Goal: Information Seeking & Learning: Learn about a topic

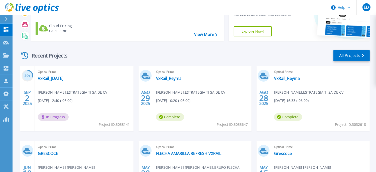
scroll to position [46, 0]
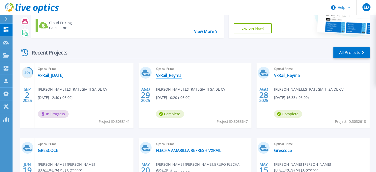
click at [164, 76] on link "VxRail_Reyma" at bounding box center [169, 75] width 26 height 5
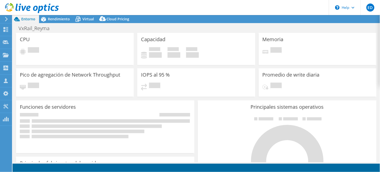
select select "USD"
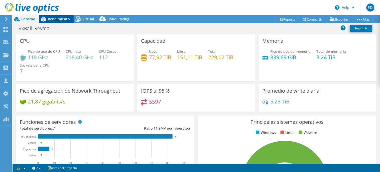
click at [50, 18] on span "Rendimiento" at bounding box center [59, 19] width 22 height 5
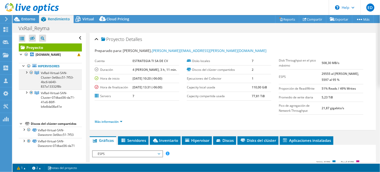
click at [25, 74] on div at bounding box center [26, 71] width 5 height 5
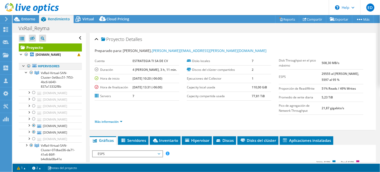
click at [29, 66] on div at bounding box center [28, 66] width 5 height 6
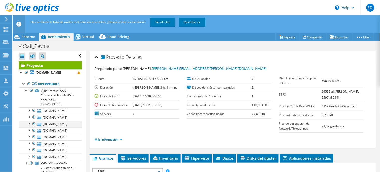
click at [34, 124] on div at bounding box center [33, 124] width 5 height 6
click at [33, 117] on div at bounding box center [33, 117] width 5 height 6
click at [35, 111] on div at bounding box center [33, 110] width 5 height 6
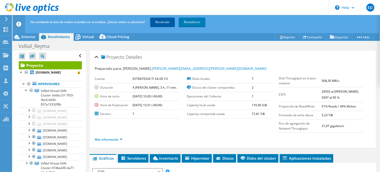
click at [160, 23] on link "Recalcular" at bounding box center [162, 22] width 25 height 9
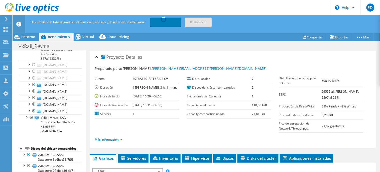
scroll to position [55, 0]
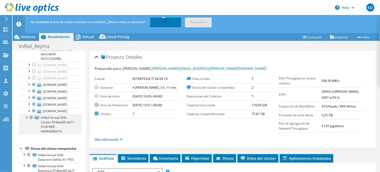
click at [26, 114] on div at bounding box center [26, 116] width 5 height 5
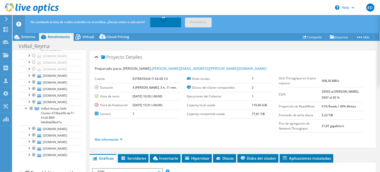
scroll to position [88, 0]
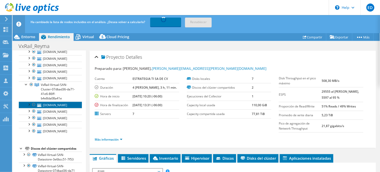
click at [66, 102] on link "[DOMAIN_NAME]" at bounding box center [50, 105] width 63 height 7
click at [115, 139] on link "Más información" at bounding box center [109, 139] width 28 height 4
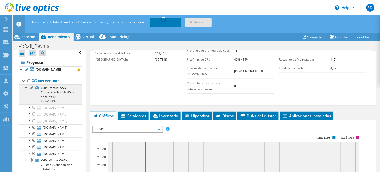
scroll to position [0, 0]
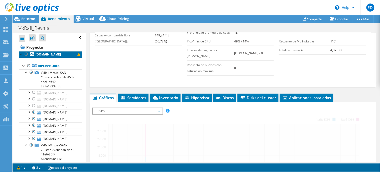
click at [59, 56] on b "[DOMAIN_NAME]" at bounding box center [48, 54] width 25 height 4
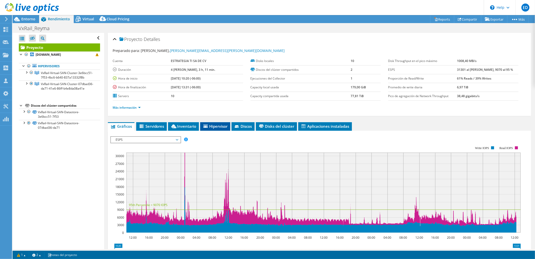
click at [219, 126] on span "Hipervisor" at bounding box center [215, 126] width 25 height 5
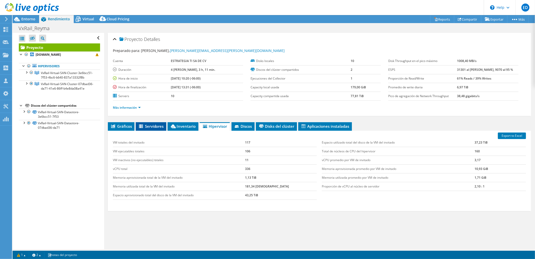
click at [154, 126] on span "Servidores" at bounding box center [151, 126] width 26 height 5
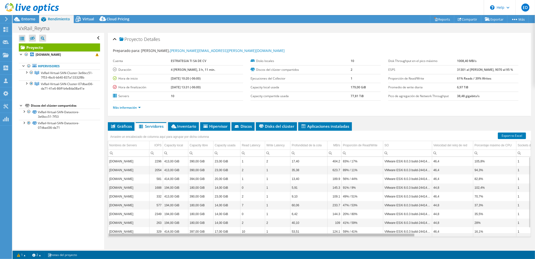
drag, startPoint x: 357, startPoint y: 235, endPoint x: 249, endPoint y: 252, distance: 109.5
click at [249, 172] on body "ED Asociado de canal Enrique Duran enrique.duran@estrategiati.com.mx ESTRATEGIA…" at bounding box center [267, 129] width 535 height 259
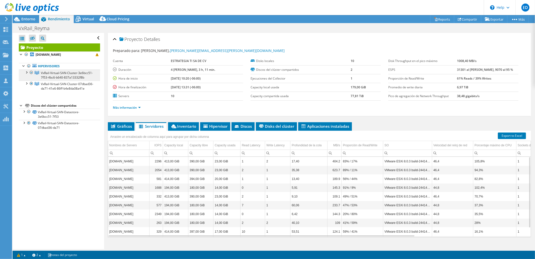
click at [61, 76] on span "VxRail-Virtual-SAN-Cluster-3e6bcc51-7f53-4bc6-b640-837a13332f8b" at bounding box center [67, 75] width 52 height 9
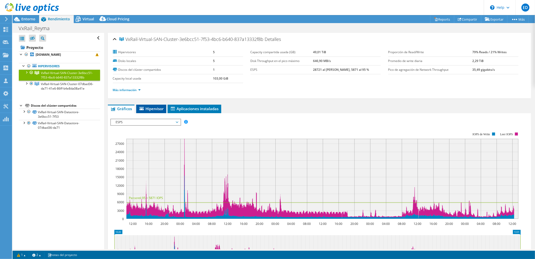
click at [156, 109] on span "Hipervisor" at bounding box center [151, 108] width 25 height 5
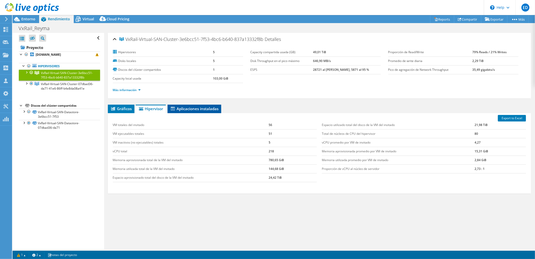
click at [201, 107] on span "Aplicaciones instaladas" at bounding box center [194, 108] width 49 height 5
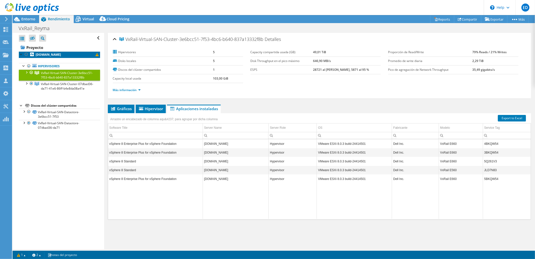
click at [53, 54] on b "[DOMAIN_NAME]" at bounding box center [48, 54] width 25 height 4
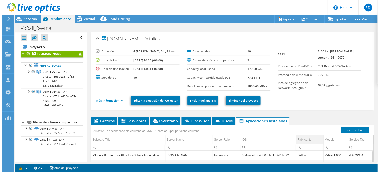
scroll to position [88, 0]
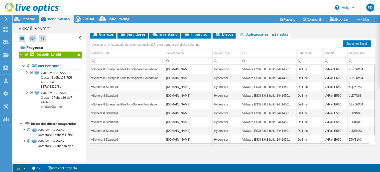
click at [123, 70] on td "vSphere 8 Enterprise Plus for vSphere Foundation" at bounding box center [127, 69] width 75 height 9
drag, startPoint x: 159, startPoint y: 67, endPoint x: 87, endPoint y: 69, distance: 71.5
click at [87, 69] on div "vxreyma003.gruporeyes.org Detalles Duración 4 días, 3 h, 11 min. Hora de inicio…" at bounding box center [233, 54] width 294 height 219
copy table "vSphere 8 Enterprise Plus for vSphere Foundation"
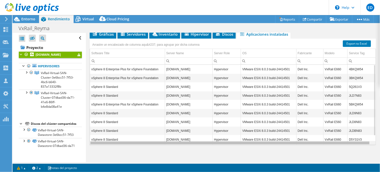
drag, startPoint x: 250, startPoint y: 143, endPoint x: 194, endPoint y: 144, distance: 56.2
click at [192, 144] on body "ED Asociado de canal Enrique Duran enrique.duran@estrategiati.com.mx ESTRATEGIA…" at bounding box center [190, 86] width 380 height 172
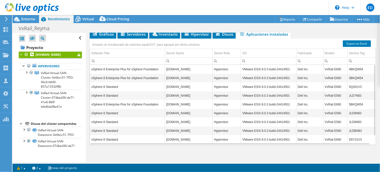
click at [119, 85] on td "vSphere 8 Standard" at bounding box center [127, 86] width 75 height 9
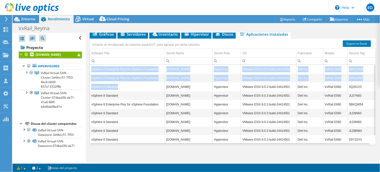
drag, startPoint x: 120, startPoint y: 87, endPoint x: 90, endPoint y: 88, distance: 30.4
click at [90, 88] on div "vSphere 8 Enterprise Plus for vSphere Foundation vxreyma006.gruporeyes.org Hype…" at bounding box center [233, 104] width 287 height 81
click at [119, 87] on td "vSphere 8 Standard" at bounding box center [127, 86] width 75 height 9
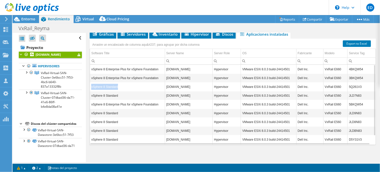
drag, startPoint x: 122, startPoint y: 86, endPoint x: 92, endPoint y: 88, distance: 30.1
click at [92, 88] on td "vSphere 8 Standard" at bounding box center [127, 86] width 75 height 9
copy td "vSphere 8 Standard"
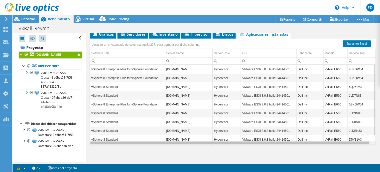
drag, startPoint x: 175, startPoint y: 143, endPoint x: 147, endPoint y: 145, distance: 27.7
click at [149, 146] on body "ED Asociado de canal Enrique Duran enrique.duran@estrategiati.com.mx ESTRATEGIA…" at bounding box center [190, 86] width 380 height 172
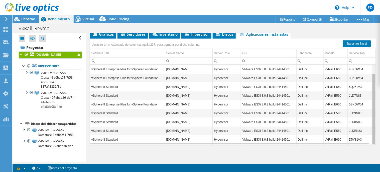
scroll to position [10, 0]
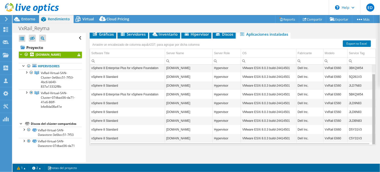
drag, startPoint x: 371, startPoint y: 111, endPoint x: 279, endPoint y: 126, distance: 93.1
click at [367, 131] on body "ED Asociado de canal Enrique Duran enrique.duran@estrategiati.com.mx ESTRATEGIA…" at bounding box center [190, 86] width 380 height 172
drag, startPoint x: 120, startPoint y: 101, endPoint x: 90, endPoint y: 102, distance: 29.9
click at [90, 102] on td "vSphere 8 Standard" at bounding box center [127, 103] width 75 height 9
copy td "vSphere 8 Standard"
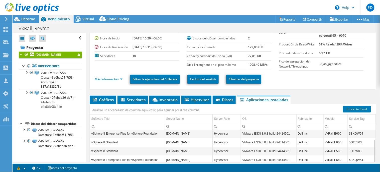
scroll to position [0, 0]
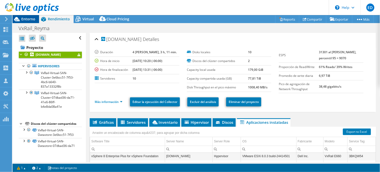
click at [23, 19] on span "Entorno" at bounding box center [28, 19] width 14 height 5
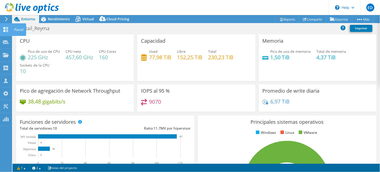
click at [3, 31] on icon at bounding box center [6, 29] width 6 height 5
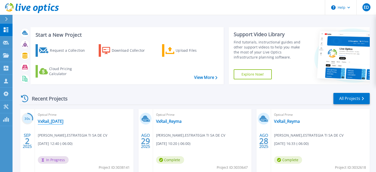
click at [63, 121] on link "VxRail_2Sep2025" at bounding box center [51, 121] width 26 height 5
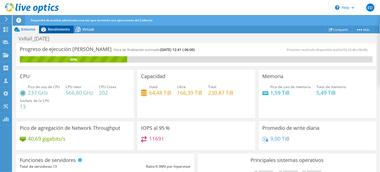
click at [67, 26] on div "Rendimiento" at bounding box center [56, 29] width 35 height 8
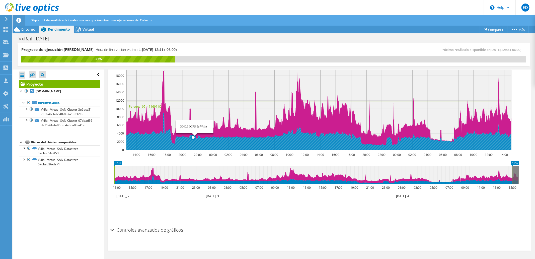
scroll to position [122, 0]
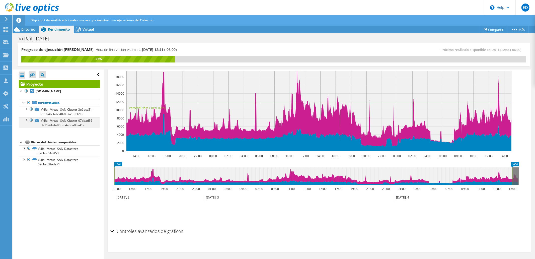
click at [27, 122] on div at bounding box center [26, 119] width 5 height 5
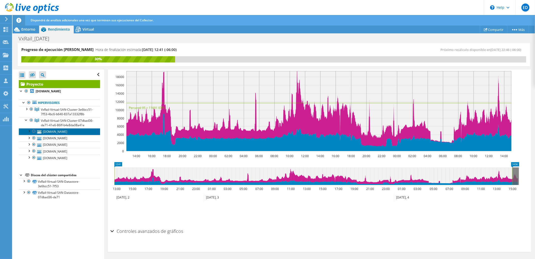
click at [80, 135] on link "[DOMAIN_NAME]" at bounding box center [59, 131] width 81 height 7
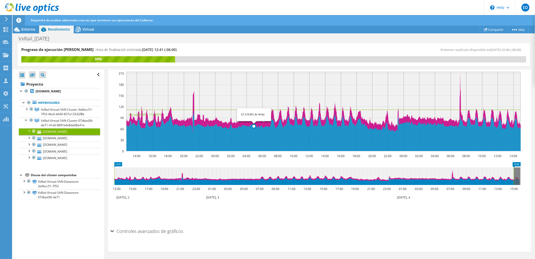
scroll to position [0, 0]
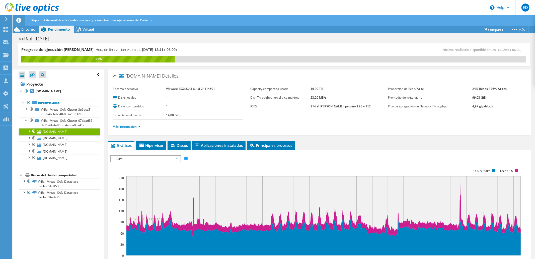
click at [156, 159] on span "ESPS" at bounding box center [145, 159] width 64 height 6
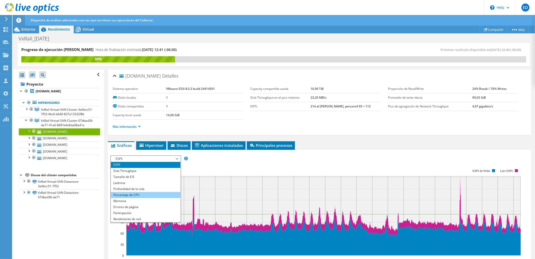
click at [136, 172] on li "Porcentaje de CPU" at bounding box center [145, 195] width 69 height 6
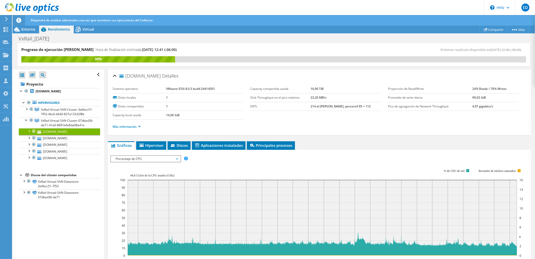
click at [162, 160] on span "Porcentaje de CPU" at bounding box center [145, 159] width 64 height 6
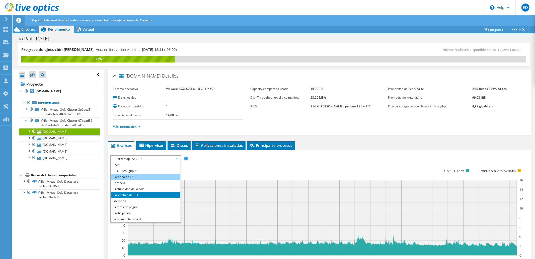
click at [137, 172] on li "Tamaño de E/S" at bounding box center [145, 177] width 69 height 6
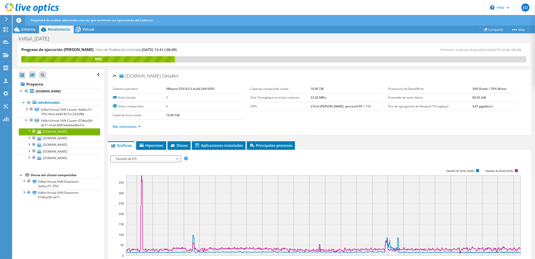
click at [166, 159] on span "Tamaño de E/S" at bounding box center [145, 159] width 64 height 6
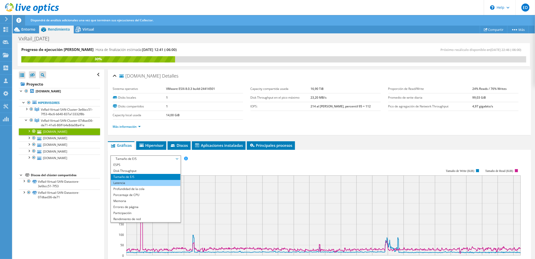
click at [135, 172] on li "Latencia" at bounding box center [145, 183] width 69 height 6
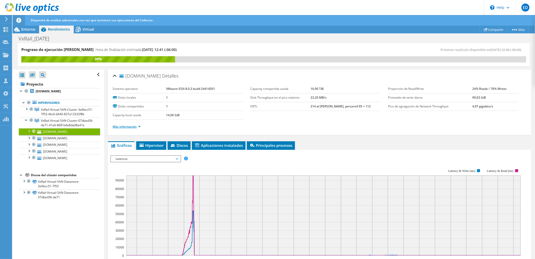
click at [137, 128] on link "Más información" at bounding box center [127, 126] width 28 height 4
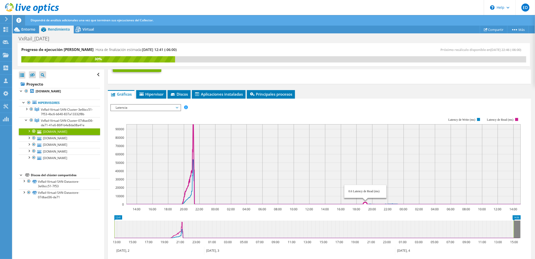
scroll to position [139, 0]
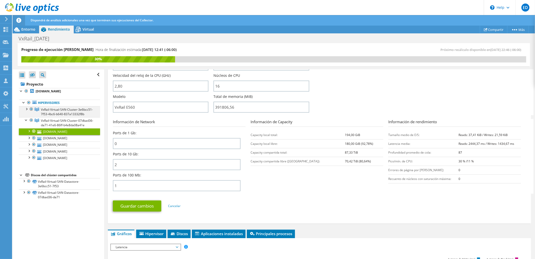
click at [25, 109] on div at bounding box center [26, 108] width 5 height 5
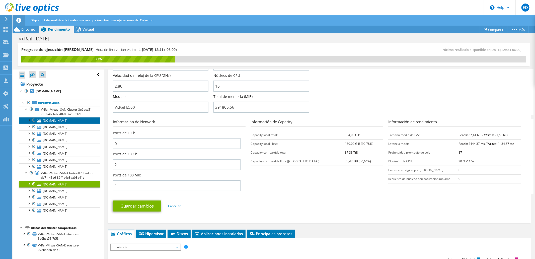
click at [54, 123] on link "[DOMAIN_NAME]" at bounding box center [59, 120] width 81 height 7
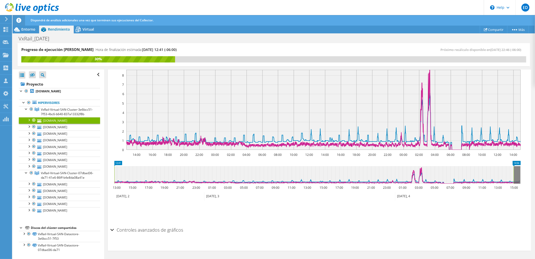
scroll to position [86, 0]
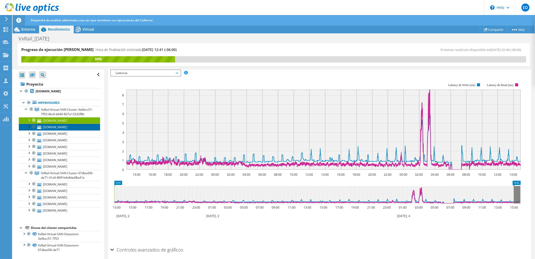
click at [59, 130] on link "[DOMAIN_NAME]" at bounding box center [59, 127] width 81 height 7
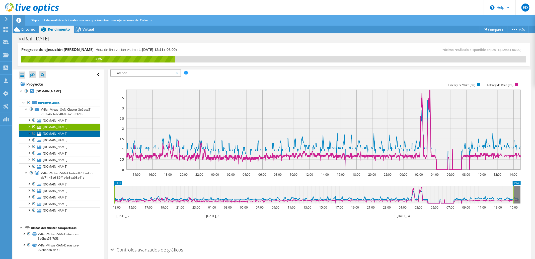
click at [63, 137] on link "[DOMAIN_NAME]" at bounding box center [59, 133] width 81 height 7
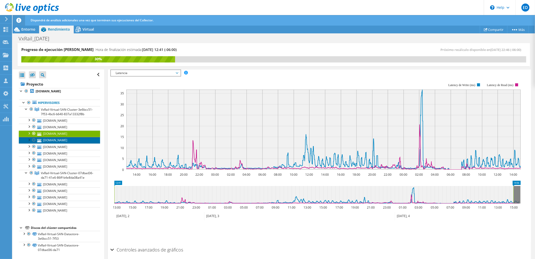
click at [66, 143] on link "[DOMAIN_NAME]" at bounding box center [59, 140] width 81 height 7
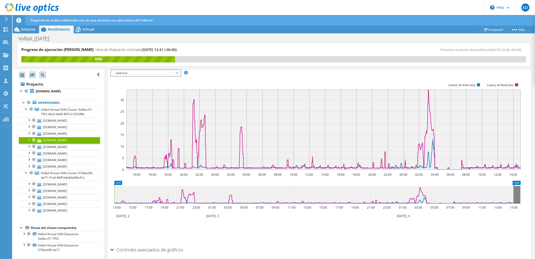
scroll to position [0, 0]
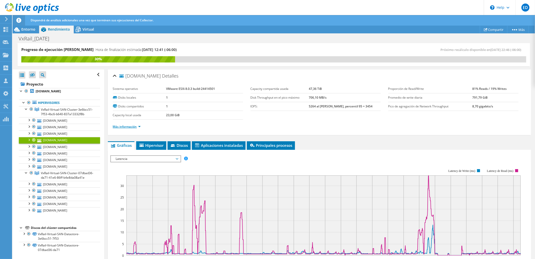
click at [127, 127] on link "Más información" at bounding box center [127, 126] width 28 height 4
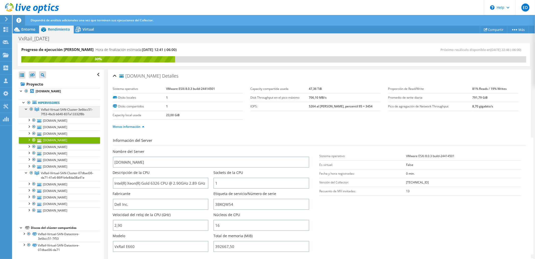
click at [58, 114] on span "VxRail-Virtual-SAN-Cluster-3e6bcc51-7f53-4bc6-b640-837a13332f8b" at bounding box center [67, 111] width 52 height 9
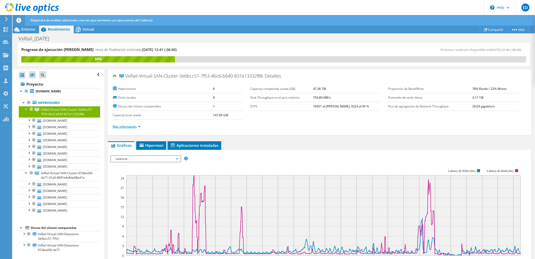
click at [131, 127] on link "Más información" at bounding box center [127, 126] width 28 height 4
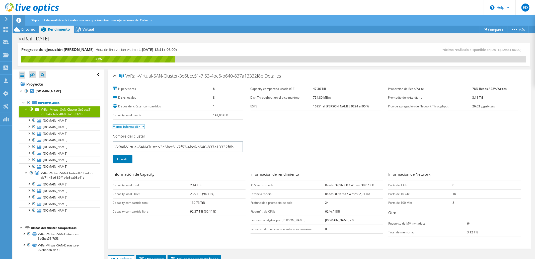
scroll to position [139, 0]
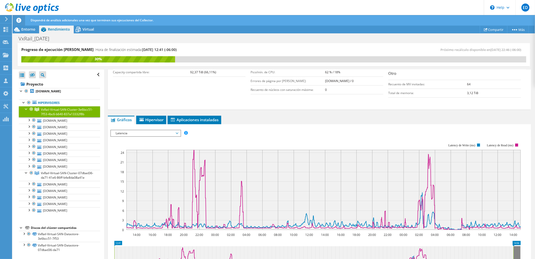
click at [171, 132] on span "Latencia" at bounding box center [145, 133] width 64 height 6
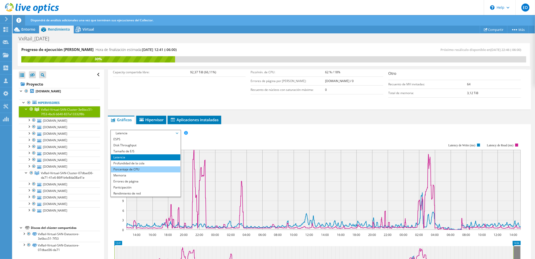
click at [133, 168] on li "Porcentaje de CPU" at bounding box center [145, 169] width 69 height 6
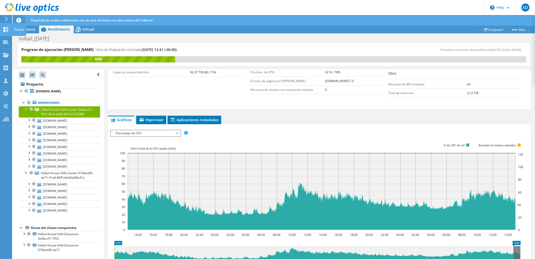
click at [5, 28] on use at bounding box center [6, 29] width 5 height 5
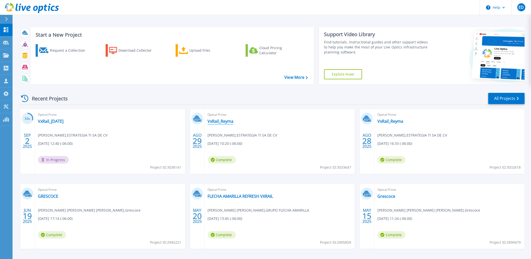
click at [230, 122] on link "VxRail_Reyma" at bounding box center [221, 121] width 26 height 5
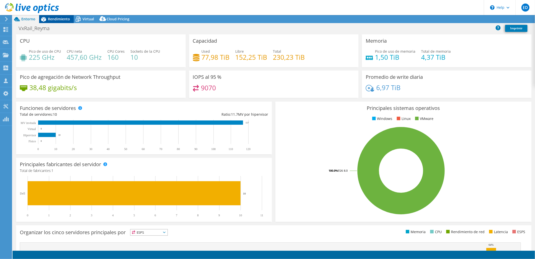
click at [62, 16] on div "Rendimiento" at bounding box center [56, 19] width 35 height 8
click at [31, 73] on div at bounding box center [31, 74] width 5 height 6
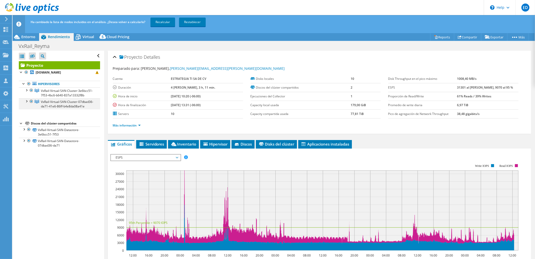
click at [32, 104] on div at bounding box center [31, 101] width 5 height 6
click at [28, 92] on link "VxRail-Virtual-SAN-Cluster-3e6bcc51-7f53-4bc6-b640-837a13332f8b" at bounding box center [59, 92] width 81 height 11
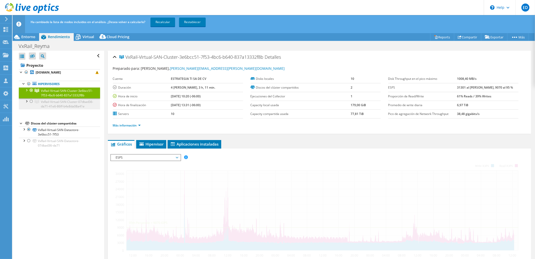
click at [27, 90] on div at bounding box center [26, 89] width 5 height 5
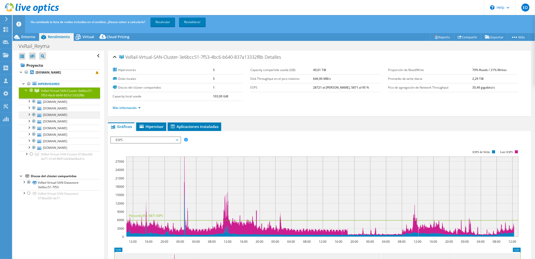
click at [34, 118] on div at bounding box center [33, 115] width 5 height 6
click at [34, 111] on div at bounding box center [33, 108] width 5 height 6
click at [34, 104] on div at bounding box center [33, 101] width 5 height 6
click at [159, 21] on link "Recalcular" at bounding box center [162, 22] width 25 height 9
